Goal: Task Accomplishment & Management: Manage account settings

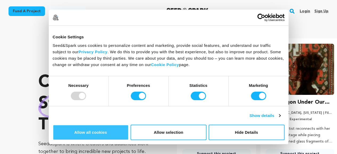
scroll to position [0, 88]
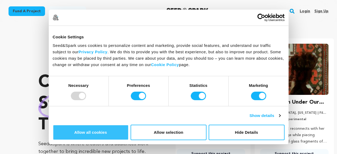
click at [129, 125] on button "Allow all cookies" at bounding box center [91, 132] width 76 height 15
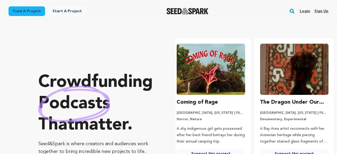
click at [321, 11] on link "Sign up" at bounding box center [321, 11] width 14 height 9
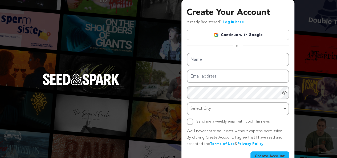
click at [241, 32] on link "Continue with Google" at bounding box center [238, 35] width 102 height 10
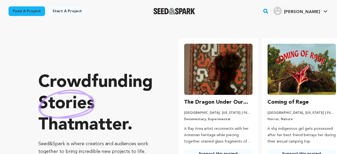
scroll to position [0, 88]
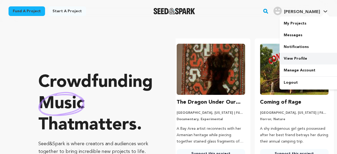
click at [293, 59] on link "View Profile" at bounding box center [309, 59] width 60 height 12
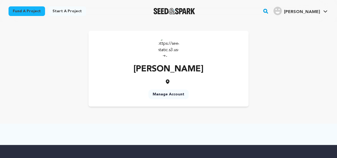
click at [160, 94] on link "Manage Account" at bounding box center [168, 95] width 40 height 10
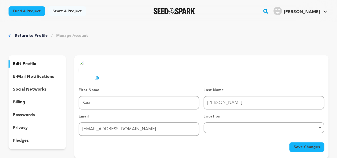
scroll to position [27, 0]
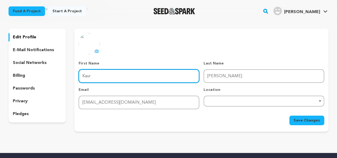
drag, startPoint x: 100, startPoint y: 76, endPoint x: 69, endPoint y: 74, distance: 30.9
click at [69, 74] on div "edit profile e-mail notifications social networks billing passwords privacy ple…" at bounding box center [169, 80] width 320 height 103
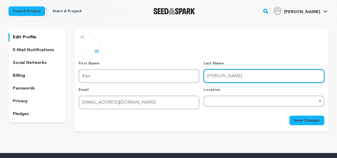
drag, startPoint x: 228, startPoint y: 77, endPoint x: 202, endPoint y: 76, distance: 25.0
click at [202, 76] on div "First Name First Name Kaur Last Name Last Name Jasleen Email Email swappicooseo…" at bounding box center [202, 85] width 246 height 48
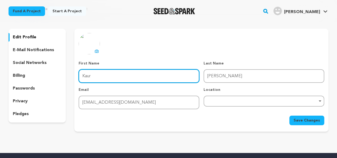
click at [83, 76] on input "Kaur" at bounding box center [139, 76] width 121 height 14
paste input "Jasleen"
drag, startPoint x: 107, startPoint y: 75, endPoint x: 96, endPoint y: 78, distance: 11.8
click at [96, 78] on input "JasleenKaur" at bounding box center [139, 76] width 121 height 14
type input "[PERSON_NAME]"
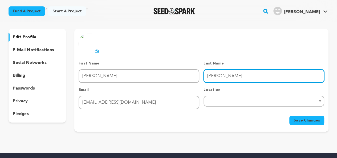
drag, startPoint x: 233, startPoint y: 76, endPoint x: 197, endPoint y: 75, distance: 35.7
click at [197, 75] on div "First Name First Name Jasleen Last Name Last Name Jasleen Email Email swappicoo…" at bounding box center [202, 85] width 246 height 48
paste input "Kaur"
type input "Kaur"
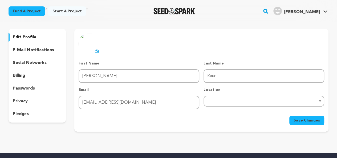
click at [195, 48] on div "uploading spinner upload profile image First Name First Name Jasleen Last Name …" at bounding box center [202, 79] width 246 height 92
click at [220, 101] on div "Remove item" at bounding box center [263, 101] width 115 height 2
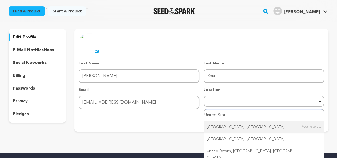
type input "United State"
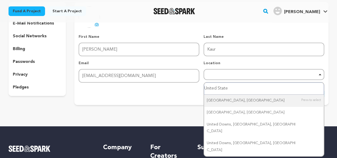
click at [245, 88] on input "United State" at bounding box center [264, 89] width 120 height 12
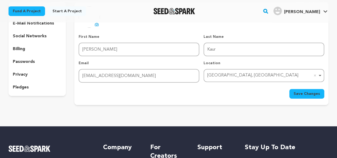
click at [294, 95] on button "Save Changes" at bounding box center [306, 94] width 35 height 10
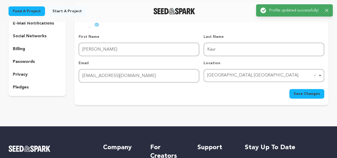
scroll to position [27, 0]
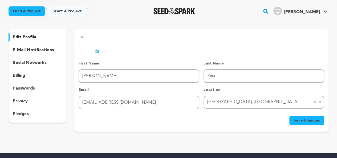
click at [96, 51] on icon at bounding box center [97, 51] width 4 height 4
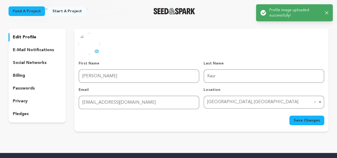
click at [312, 118] on span "Save Changes" at bounding box center [307, 120] width 26 height 5
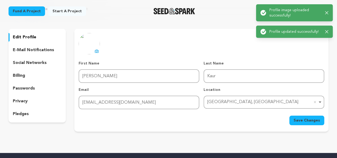
click at [34, 62] on p "social networks" at bounding box center [30, 63] width 34 height 6
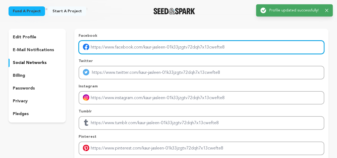
click at [113, 47] on input "Enter facebook profile link" at bounding box center [202, 47] width 246 height 14
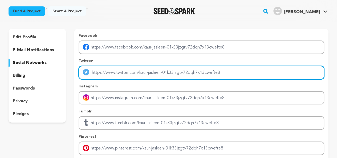
click at [117, 73] on input "Enter twitter profile link" at bounding box center [202, 73] width 246 height 14
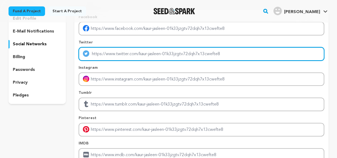
scroll to position [53, 0]
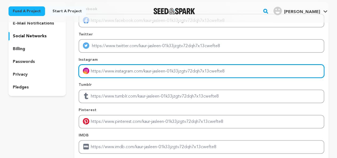
click at [117, 71] on input "Enter instagram handle link" at bounding box center [202, 71] width 246 height 14
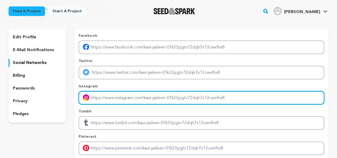
click at [127, 101] on input "Enter instagram handle link" at bounding box center [202, 98] width 246 height 14
type input "swap_picoo"
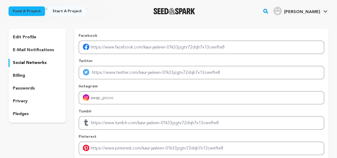
click at [137, 109] on p "Tumblr" at bounding box center [202, 111] width 246 height 5
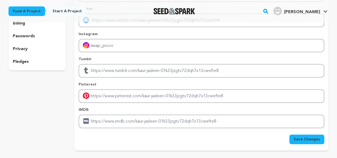
scroll to position [80, 0]
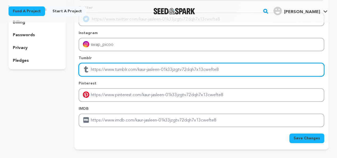
click at [126, 71] on input "Enter tubmlr profile link" at bounding box center [202, 70] width 246 height 14
drag, startPoint x: 137, startPoint y: 71, endPoint x: 87, endPoint y: 71, distance: 50.4
click at [87, 71] on div "[URL][DOMAIN_NAME]" at bounding box center [202, 70] width 246 height 14
type input "swappicoo"
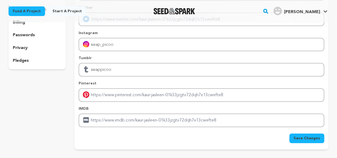
click at [112, 81] on p "Pinterest" at bounding box center [202, 83] width 246 height 5
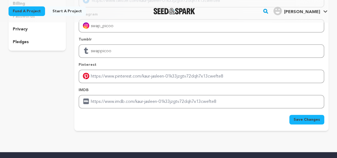
scroll to position [107, 0]
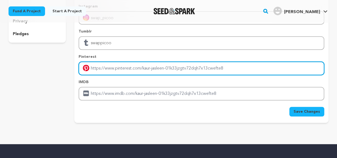
click at [122, 71] on input "Enter pinterest profile link" at bounding box center [202, 69] width 246 height 14
paste input "swappicooseo/"
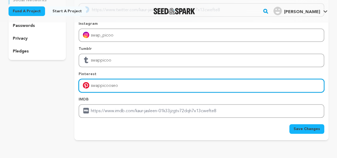
scroll to position [133, 0]
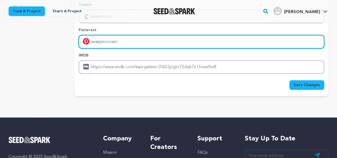
type input "swappicooseo"
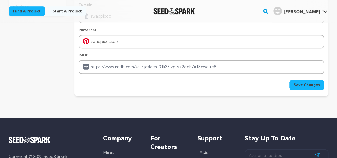
click at [307, 83] on span "Save Changes" at bounding box center [307, 84] width 26 height 5
type input "https://swap_picoo"
type input "https://swappicoo"
type input "https://swappicooseo"
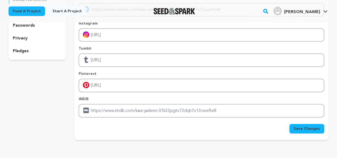
scroll to position [107, 0]
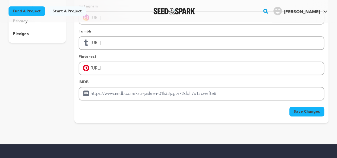
click at [305, 111] on span "Save Changes" at bounding box center [307, 111] width 26 height 5
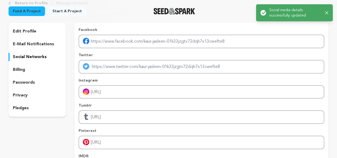
scroll to position [0, 0]
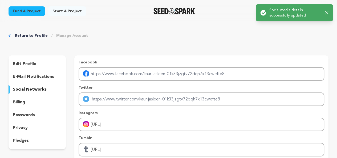
click at [220, 38] on div "Return to Profile Manage Account" at bounding box center [169, 35] width 320 height 5
click at [327, 13] on icon "button" at bounding box center [326, 12] width 3 height 3
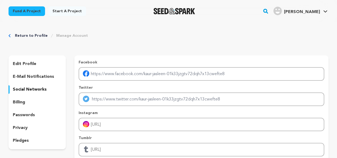
click at [321, 11] on link "Kaur J. Kaur J." at bounding box center [300, 11] width 56 height 10
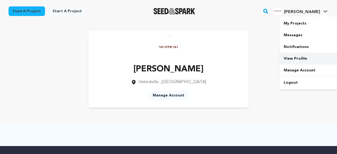
click at [297, 59] on link "View Profile" at bounding box center [309, 59] width 60 height 12
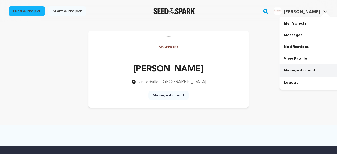
click at [296, 71] on link "Manage Account" at bounding box center [309, 70] width 60 height 12
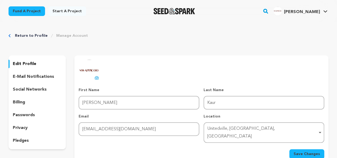
click at [34, 91] on p "social networks" at bounding box center [30, 89] width 34 height 6
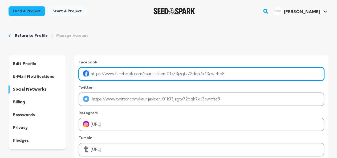
click at [110, 71] on input "Enter facebook profile link" at bounding box center [202, 74] width 246 height 14
paste input "https://www.facebook.com/profile.php?id=61578068230600"
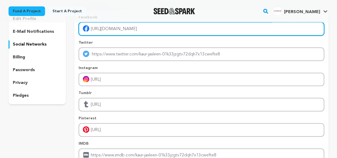
scroll to position [53, 0]
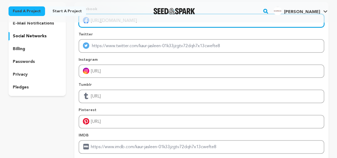
type input "https://www.facebook.com/profile.php?id=61578068230600"
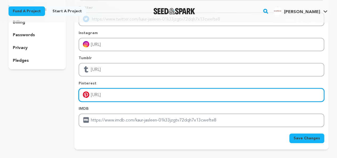
drag, startPoint x: 137, startPoint y: 92, endPoint x: 88, endPoint y: 92, distance: 49.8
click at [88, 92] on div "https://swappicooseo" at bounding box center [202, 95] width 246 height 14
paste input "www.pinterest.com/swappicooseo/_profile/"
type input "[URL][DOMAIN_NAME]"
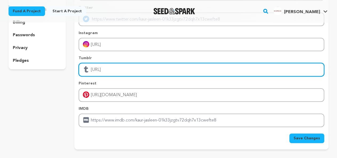
click at [116, 70] on input "https://swappicoo" at bounding box center [202, 70] width 246 height 14
drag, startPoint x: 136, startPoint y: 69, endPoint x: 86, endPoint y: 70, distance: 50.1
click at [86, 70] on div "https://swappicoo" at bounding box center [202, 70] width 246 height 14
paste input "www.tumblr.com/"
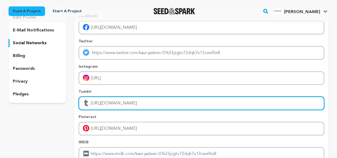
scroll to position [27, 0]
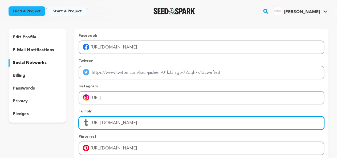
type input "[URL][DOMAIN_NAME]"
click at [163, 123] on input "[URL][DOMAIN_NAME]" at bounding box center [202, 123] width 246 height 14
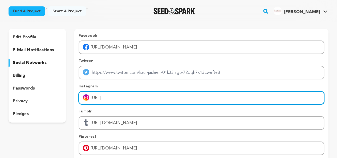
drag, startPoint x: 138, startPoint y: 98, endPoint x: 82, endPoint y: 95, distance: 55.8
click at [82, 95] on input "https://swap_picoo" at bounding box center [202, 98] width 246 height 14
paste input "www.instagram.com/"
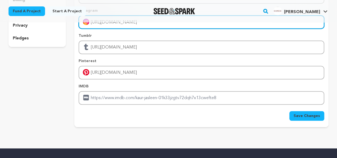
scroll to position [80, 0]
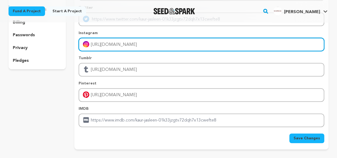
type input "[URL][DOMAIN_NAME]"
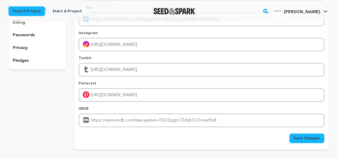
click at [308, 138] on span "Save Changes" at bounding box center [307, 138] width 26 height 5
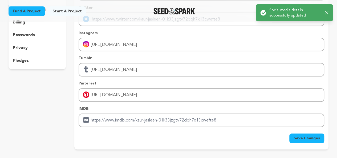
scroll to position [0, 0]
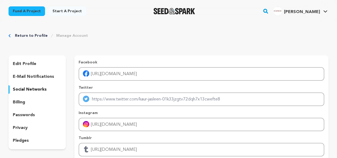
click at [24, 33] on link "Return to Profile" at bounding box center [31, 35] width 33 height 5
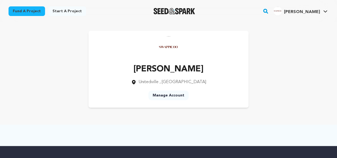
click at [166, 97] on link "Manage Account" at bounding box center [168, 96] width 40 height 10
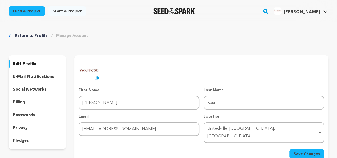
click at [37, 78] on p "e-mail notifications" at bounding box center [33, 77] width 41 height 6
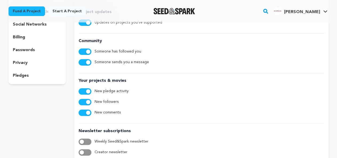
scroll to position [27, 0]
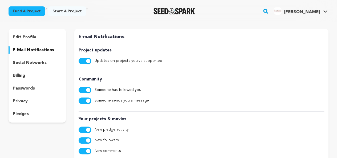
click at [31, 63] on p "social networks" at bounding box center [30, 63] width 34 height 6
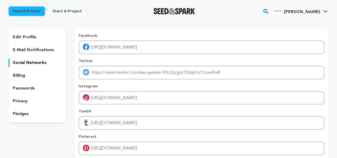
click at [21, 78] on p "billing" at bounding box center [19, 75] width 12 height 6
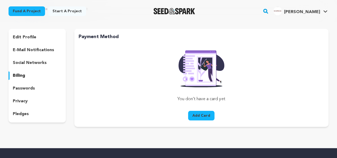
click at [29, 89] on p "passwords" at bounding box center [24, 88] width 22 height 6
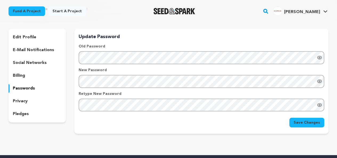
click at [26, 99] on p "privacy" at bounding box center [20, 101] width 15 height 6
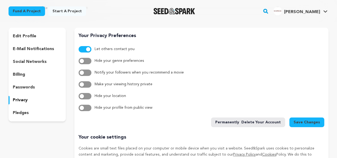
scroll to position [27, 0]
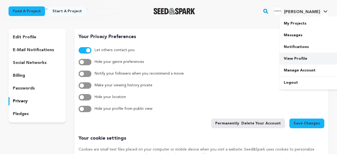
drag, startPoint x: 297, startPoint y: 59, endPoint x: 293, endPoint y: 61, distance: 4.9
click at [297, 59] on link "View Profile" at bounding box center [309, 59] width 60 height 12
